Goal: Transaction & Acquisition: Obtain resource

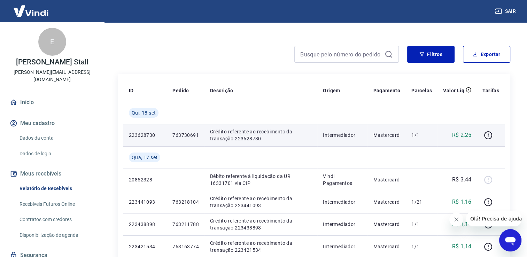
scroll to position [35, 0]
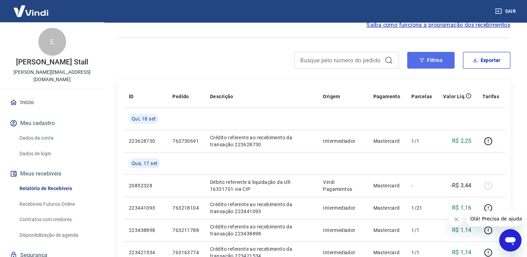
click at [439, 57] on button "Filtros" at bounding box center [430, 60] width 47 height 17
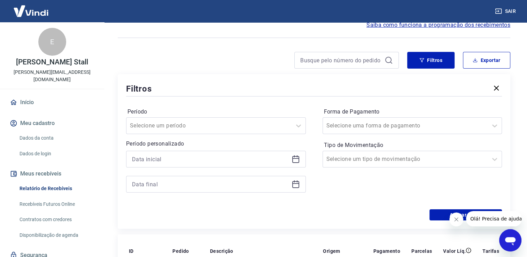
click at [297, 162] on icon at bounding box center [295, 159] width 8 height 8
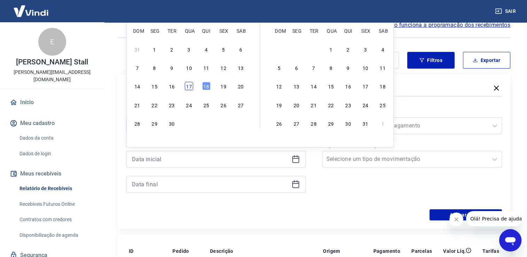
click at [188, 86] on div "17" at bounding box center [188, 86] width 8 height 8
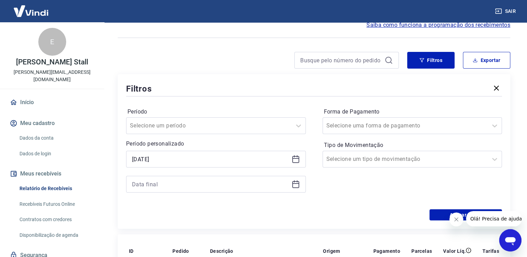
type input "[DATE]"
click at [293, 184] on icon at bounding box center [295, 183] width 7 height 1
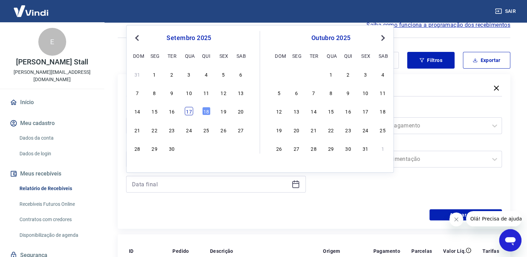
click at [191, 113] on div "17" at bounding box center [188, 111] width 8 height 8
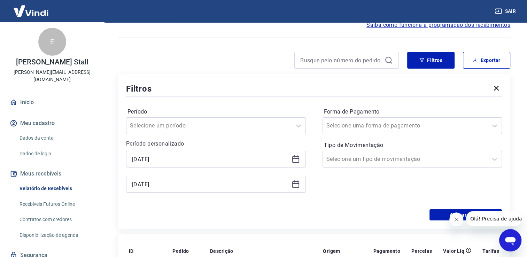
type input "[DATE]"
click at [422, 64] on button "Filtros" at bounding box center [430, 60] width 47 height 17
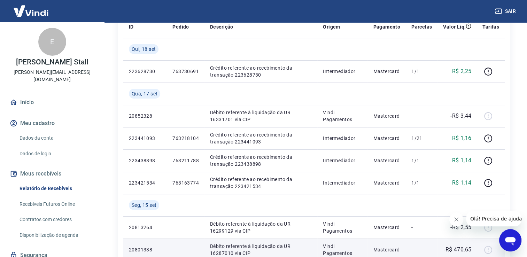
scroll to position [0, 0]
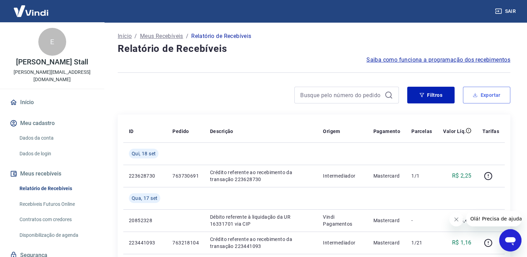
click at [476, 96] on icon "button" at bounding box center [475, 96] width 4 height 2
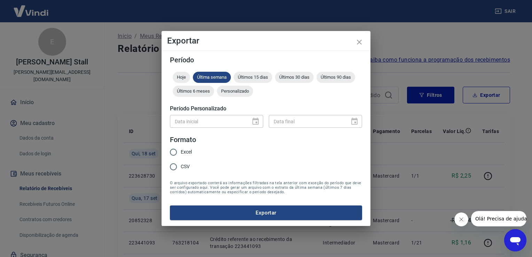
click at [183, 167] on span "CSV" at bounding box center [185, 166] width 9 height 7
click at [181, 167] on input "CSV" at bounding box center [173, 166] width 15 height 15
radio input "true"
click at [265, 214] on button "Exportar" at bounding box center [266, 212] width 192 height 15
